Goal: Task Accomplishment & Management: Manage account settings

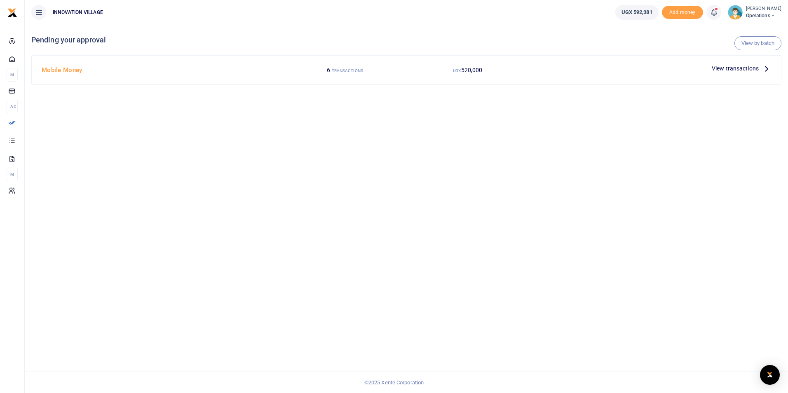
click at [741, 66] on span "View transactions" at bounding box center [734, 68] width 47 height 9
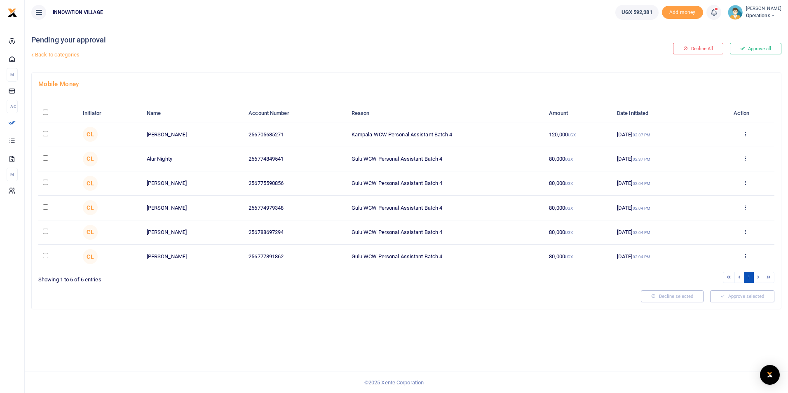
click at [44, 133] on input "checkbox" at bounding box center [45, 133] width 5 height 5
checkbox input "true"
click at [45, 158] on input "checkbox" at bounding box center [45, 157] width 5 height 5
checkbox input "true"
click at [42, 182] on td at bounding box center [58, 183] width 40 height 24
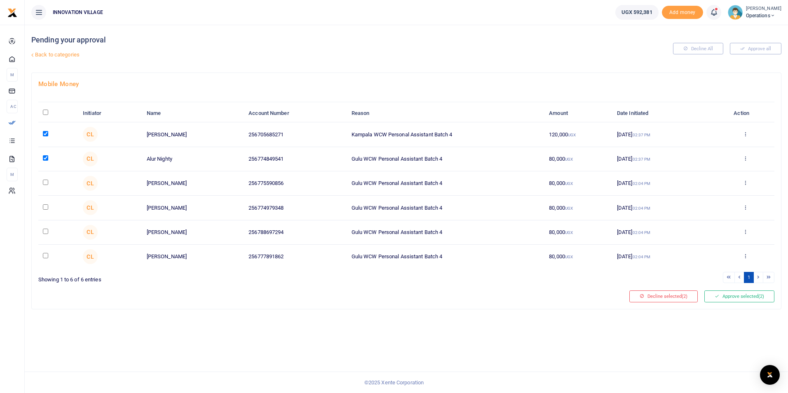
click at [42, 182] on td at bounding box center [58, 183] width 40 height 24
click at [45, 182] on input "checkbox" at bounding box center [45, 182] width 5 height 5
checkbox input "true"
click at [46, 207] on input "checkbox" at bounding box center [45, 206] width 5 height 5
checkbox input "true"
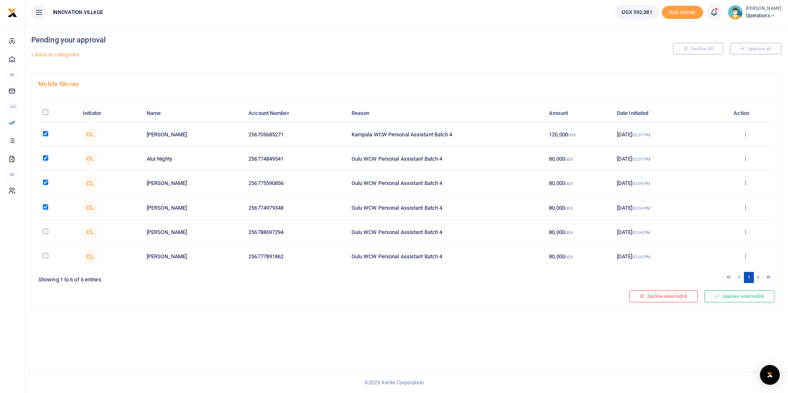
click at [45, 232] on input "checkbox" at bounding box center [45, 231] width 5 height 5
checkbox input "true"
click at [44, 258] on input "checkbox" at bounding box center [45, 255] width 5 height 5
checkbox input "true"
click at [723, 294] on button "Approve selected (6)" at bounding box center [739, 296] width 70 height 12
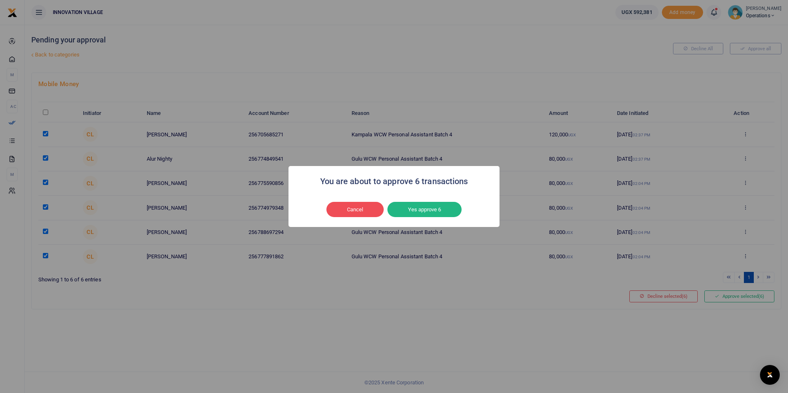
drag, startPoint x: 723, startPoint y: 294, endPoint x: 588, endPoint y: 221, distance: 152.8
click at [588, 221] on div "You are about to approve 6 transactions × Cancel No Yes approve 6" at bounding box center [394, 196] width 788 height 393
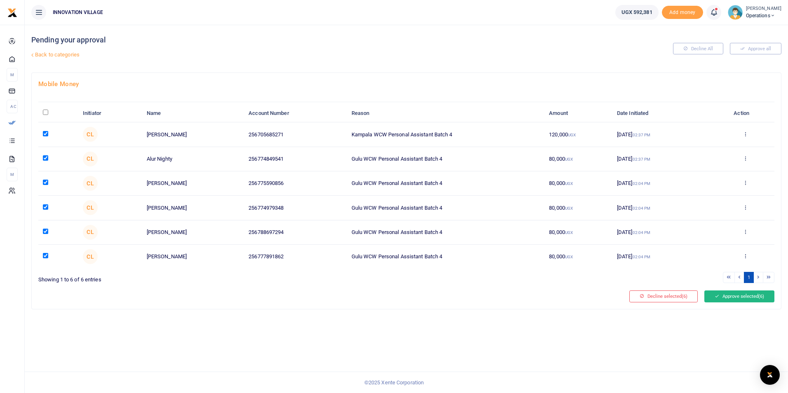
click at [732, 295] on button "Approve selected (6)" at bounding box center [739, 296] width 70 height 12
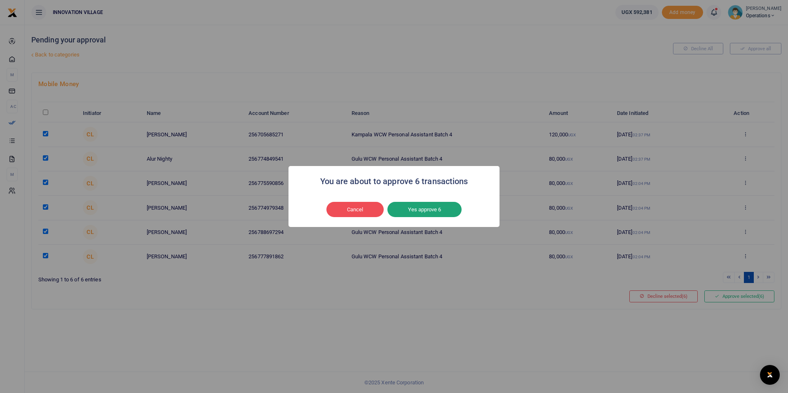
click at [437, 208] on button "Yes approve 6" at bounding box center [424, 210] width 74 height 16
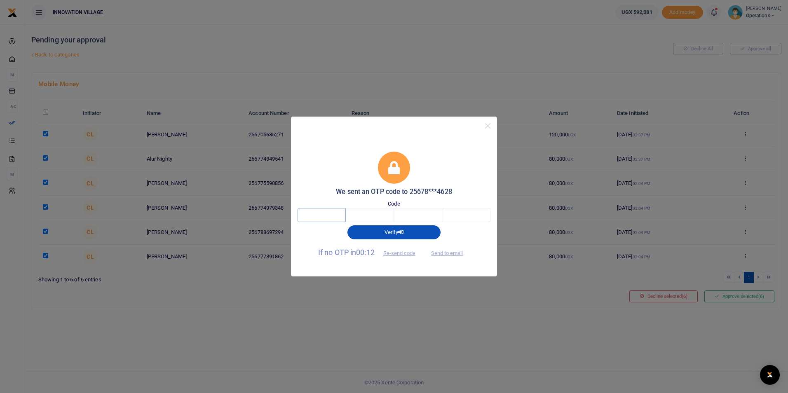
click at [334, 214] on input "text" at bounding box center [321, 215] width 48 height 14
type input "7"
type input "8"
type input "0"
type input "3"
